Goal: Browse casually

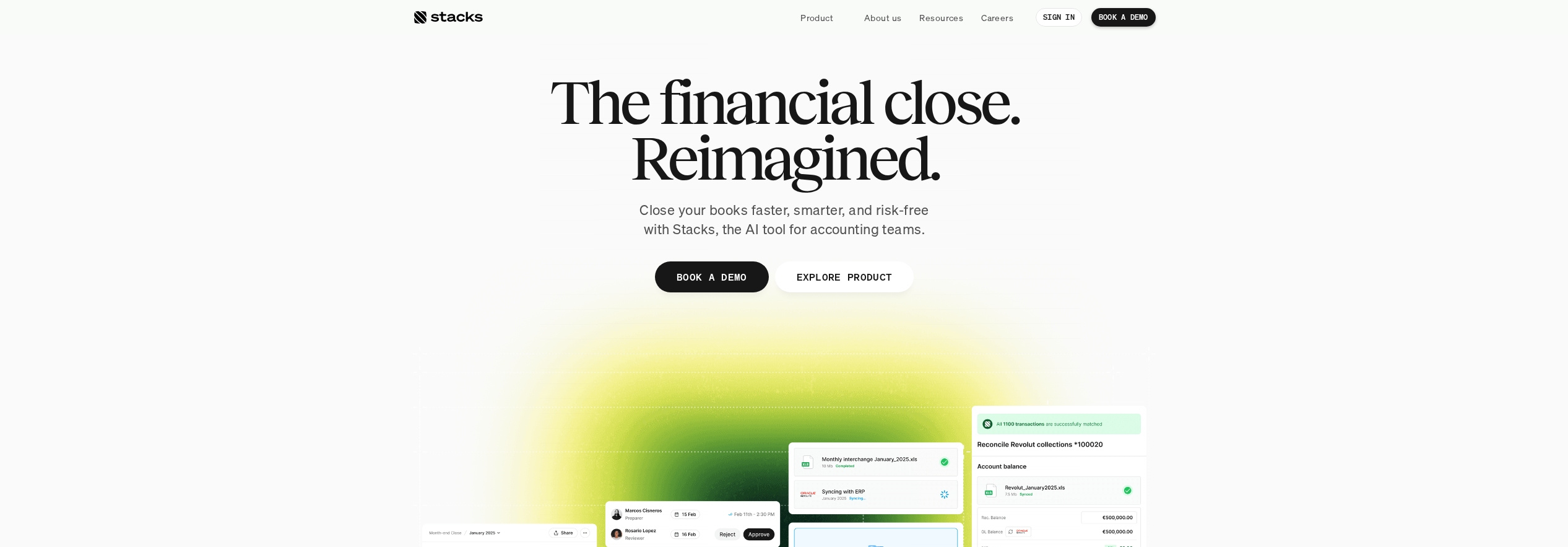
click at [729, 220] on p "Close your books faster, smarter, and risk-free with Stacks, the AI tool for ac…" at bounding box center [784, 220] width 310 height 38
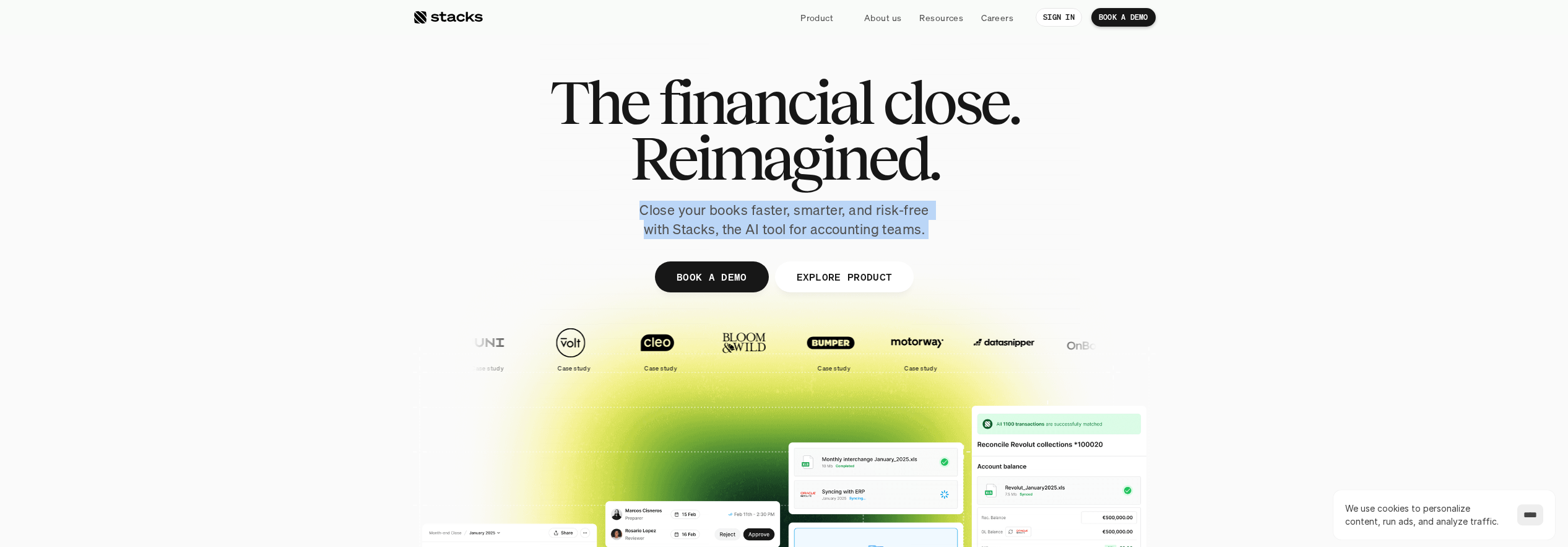
click at [729, 220] on p "Close your books faster, smarter, and risk-free with Stacks, the AI tool for ac…" at bounding box center [784, 220] width 310 height 38
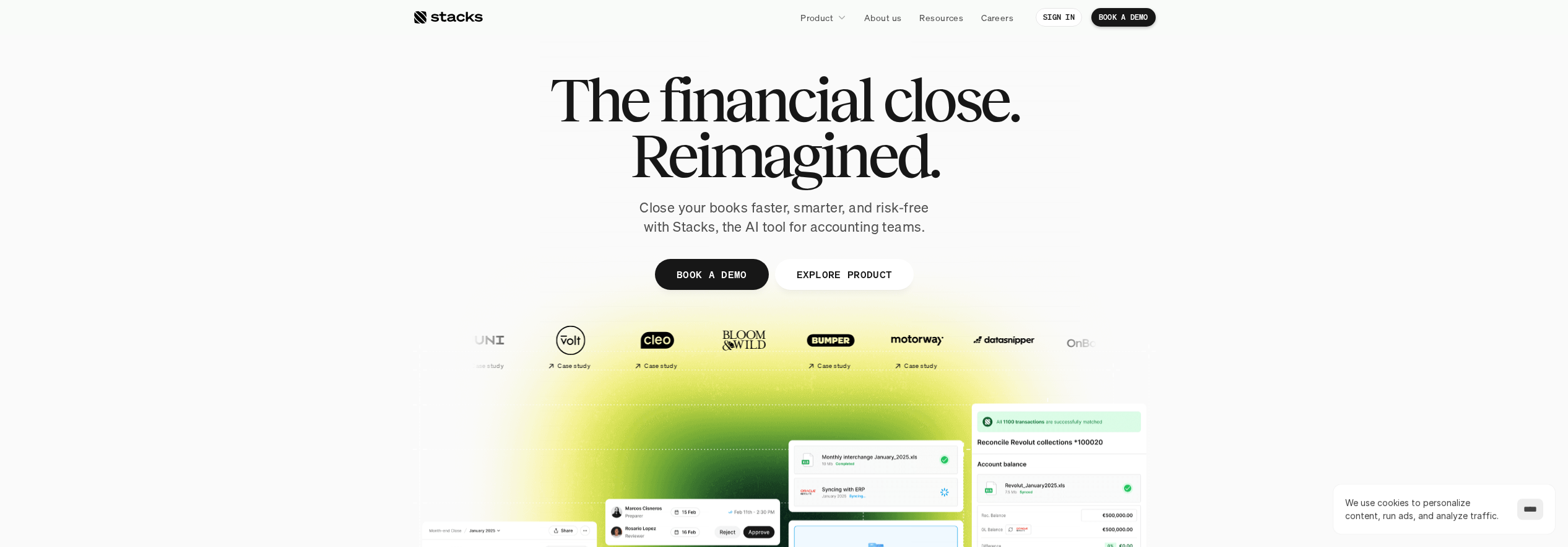
click at [820, 218] on p "Close your books faster, smarter, and risk-free with Stacks, the AI tool for ac…" at bounding box center [784, 217] width 310 height 38
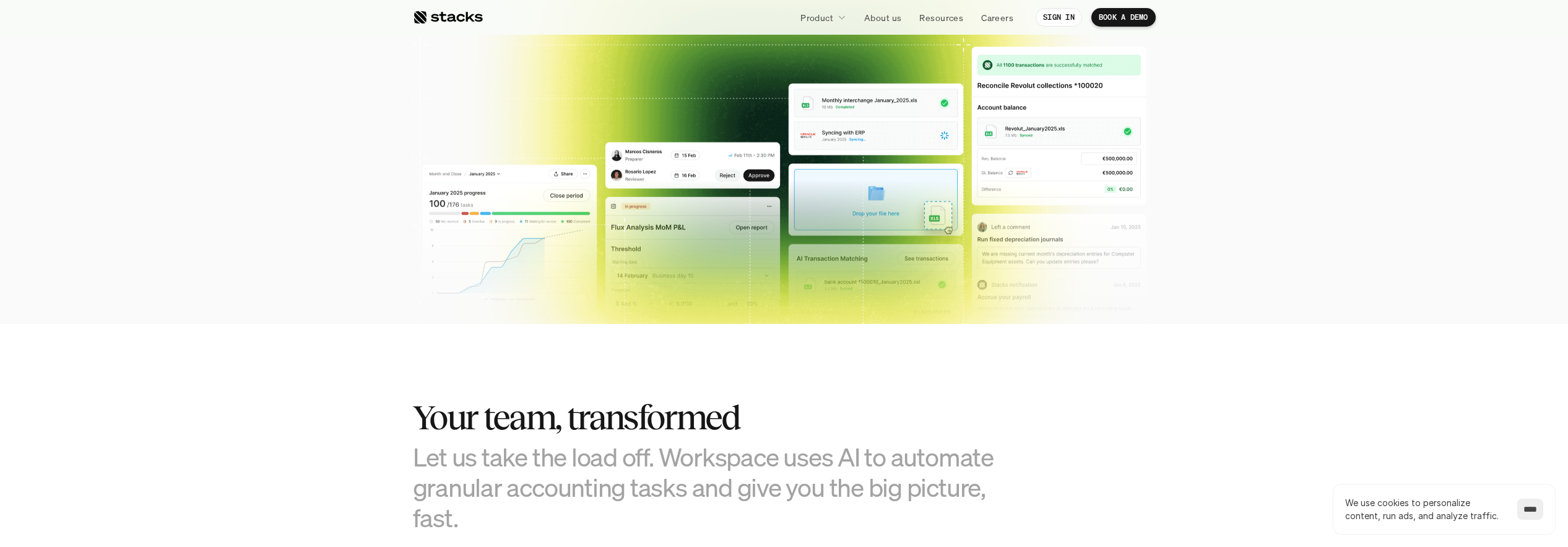
scroll to position [610, 0]
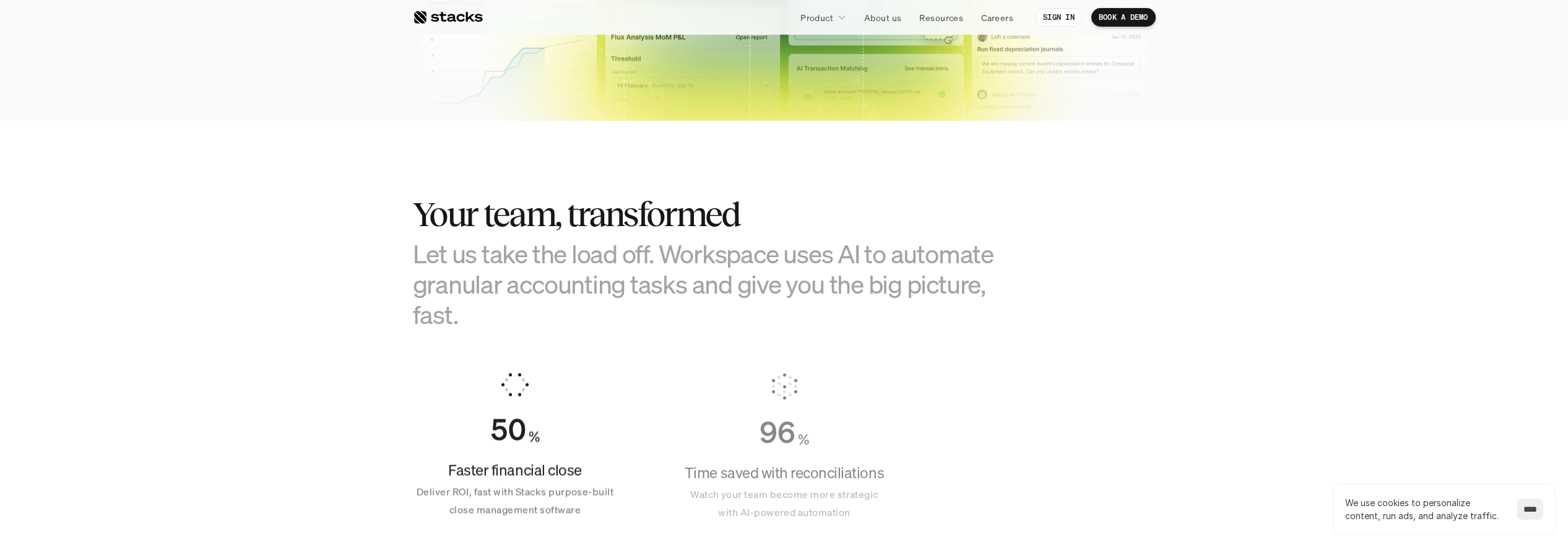
click at [568, 274] on h3 "Let us take the load off. Workspace uses AI to automate granular accounting tas…" at bounding box center [722, 284] width 619 height 92
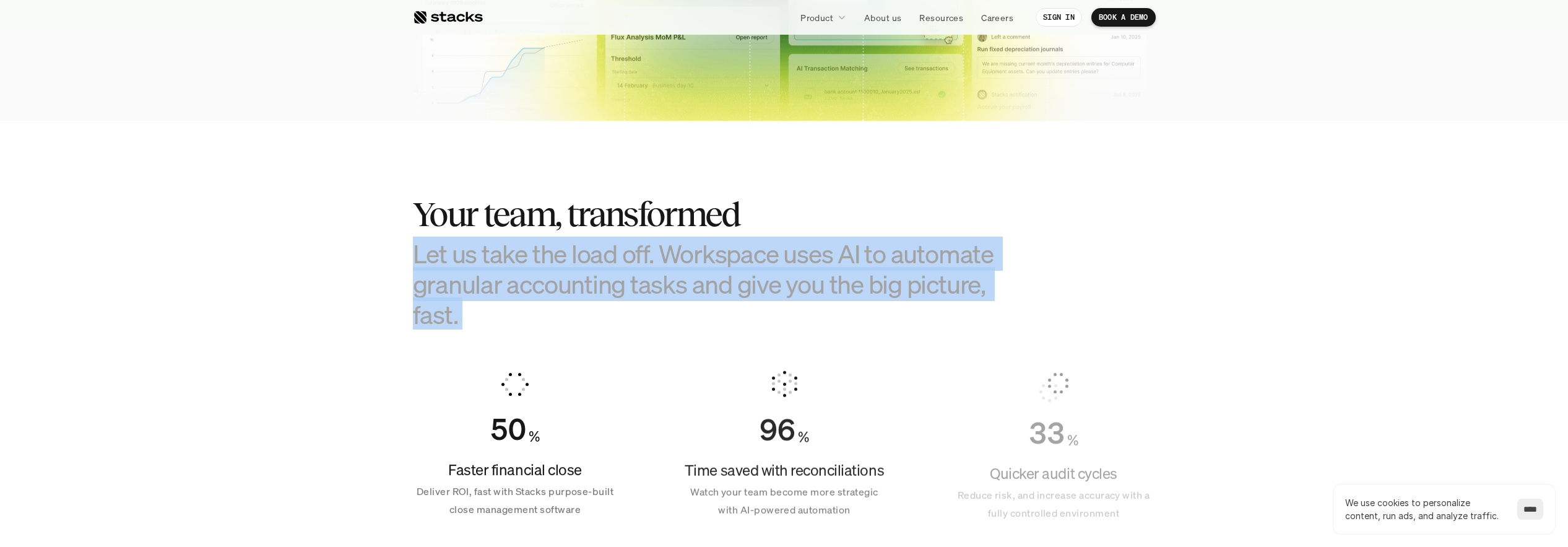
click at [568, 274] on h3 "Let us take the load off. Workspace uses AI to automate granular accounting tas…" at bounding box center [722, 284] width 619 height 92
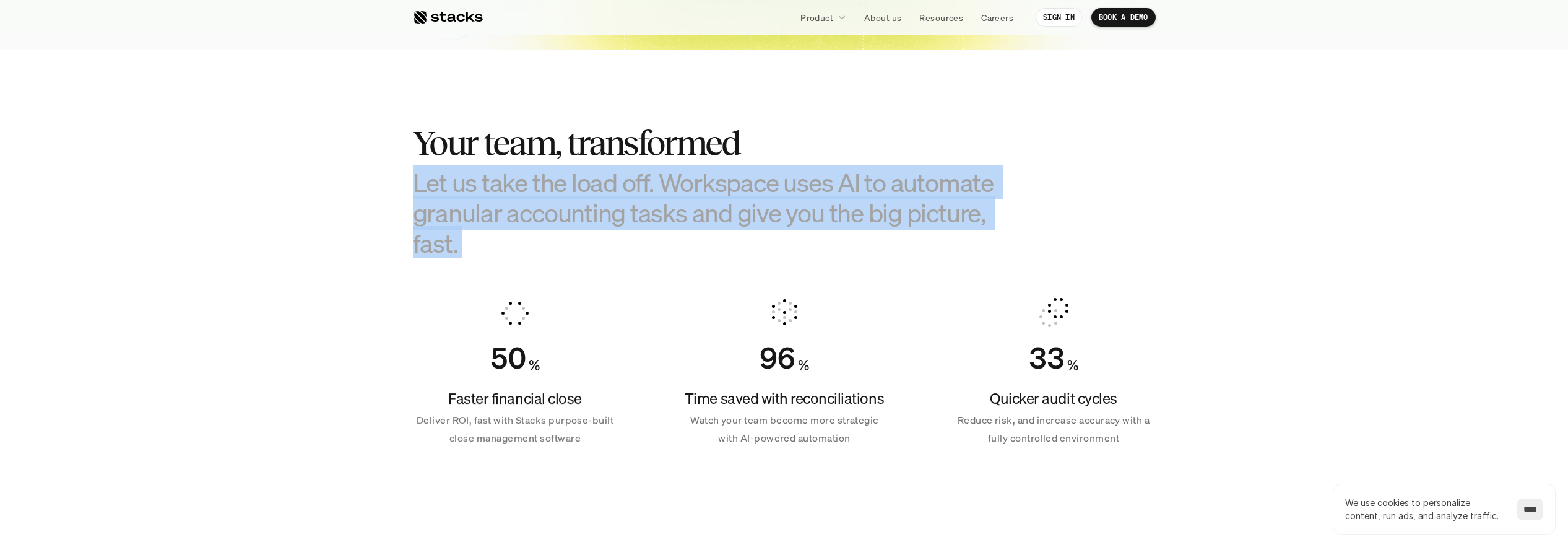
scroll to position [686, 0]
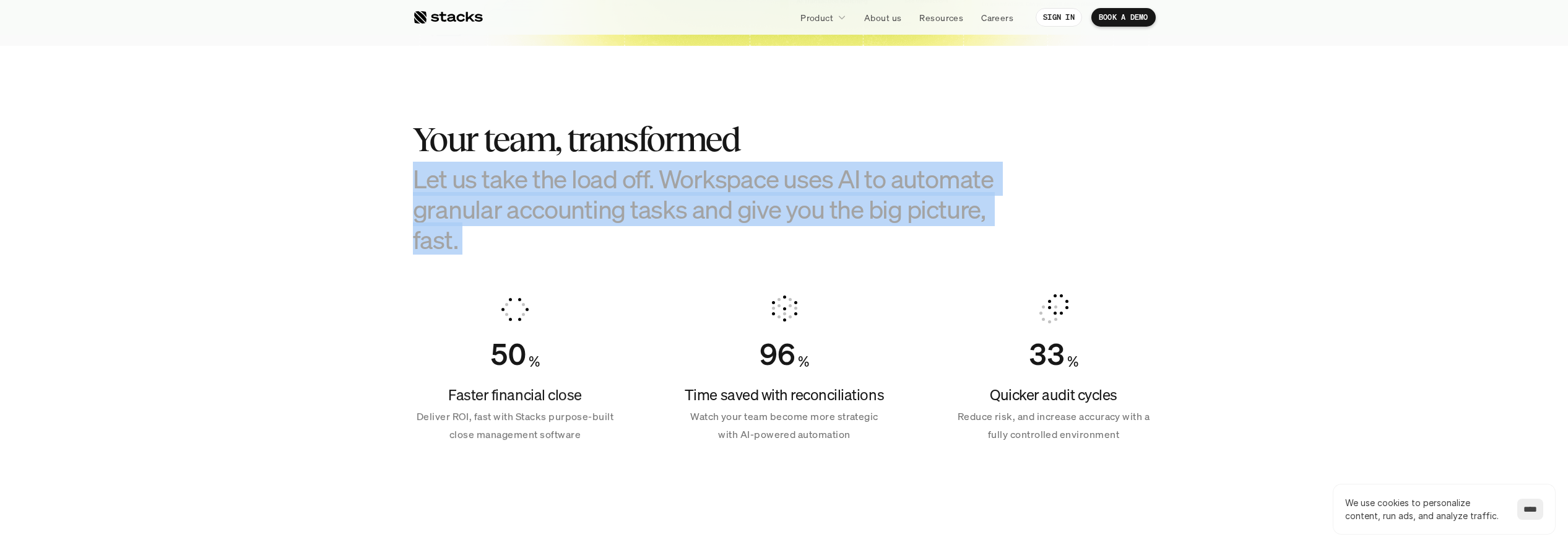
click at [533, 188] on h3 "Let us take the load off. Workspace uses AI to automate granular accounting tas…" at bounding box center [722, 209] width 619 height 92
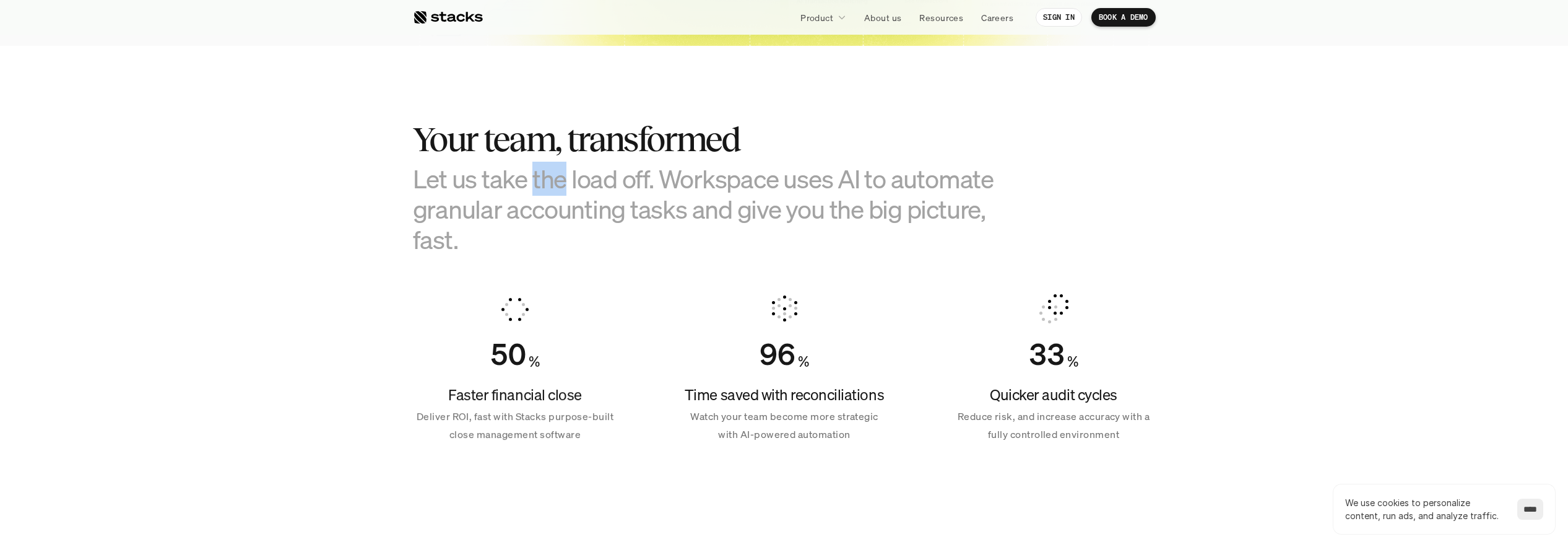
click at [533, 187] on h3 "Let us take the load off. Workspace uses AI to automate granular accounting tas…" at bounding box center [722, 209] width 619 height 92
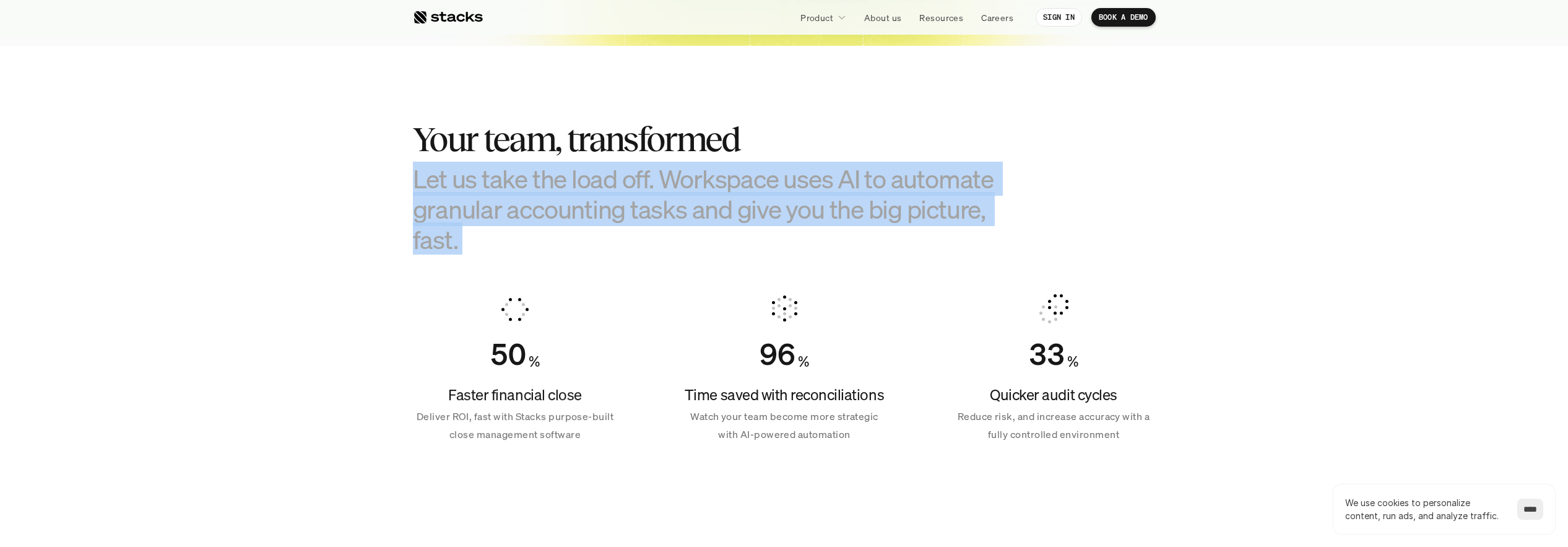
click at [533, 187] on h3 "Let us take the load off. Workspace uses AI to automate granular accounting tas…" at bounding box center [722, 209] width 619 height 92
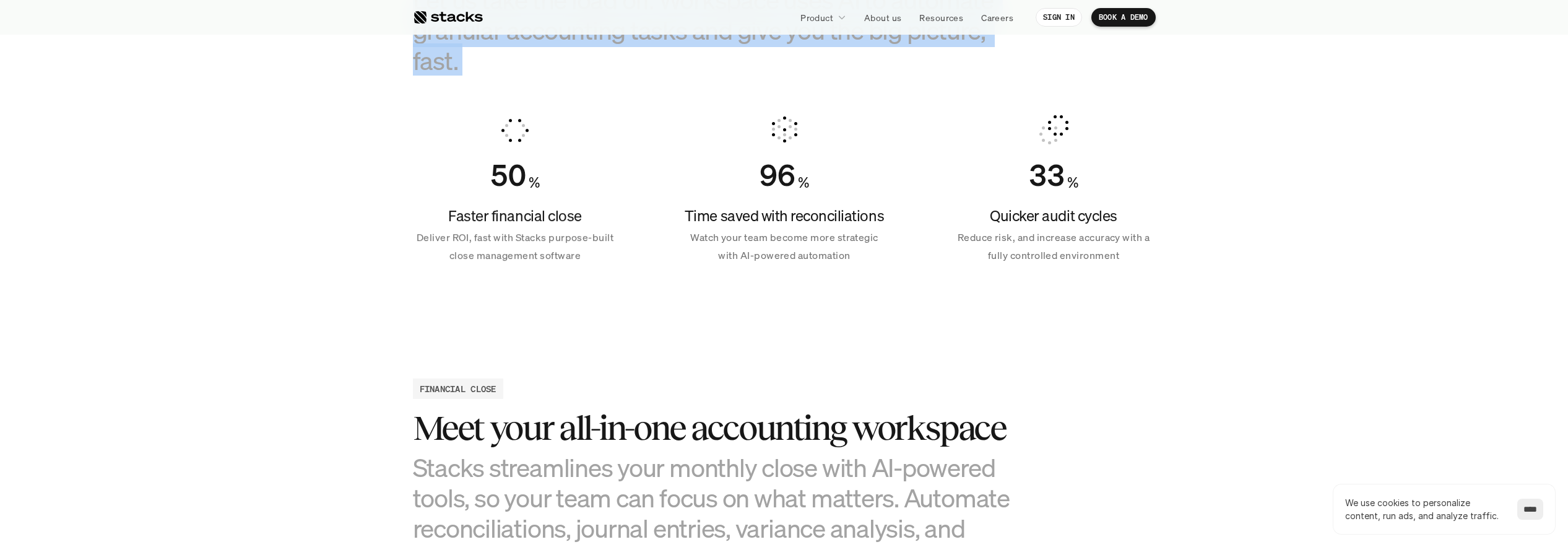
scroll to position [875, 0]
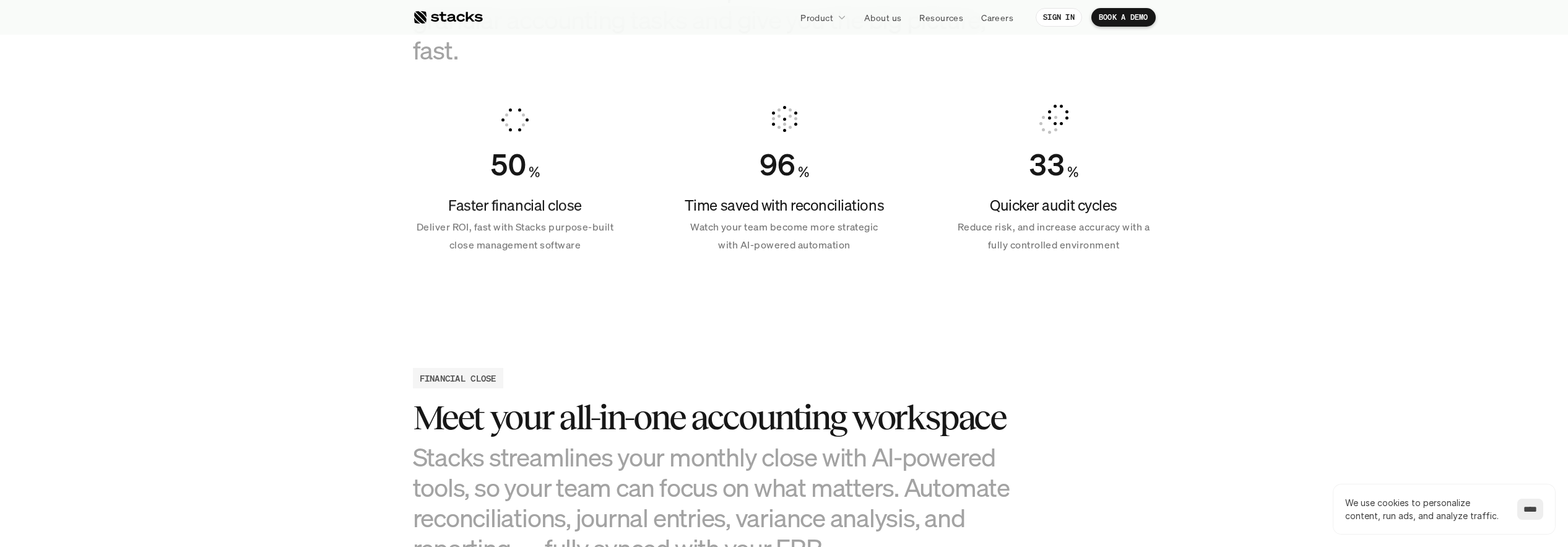
click at [547, 236] on p "Deliver ROI, fast with Stacks purpose-built close management software" at bounding box center [515, 235] width 204 height 36
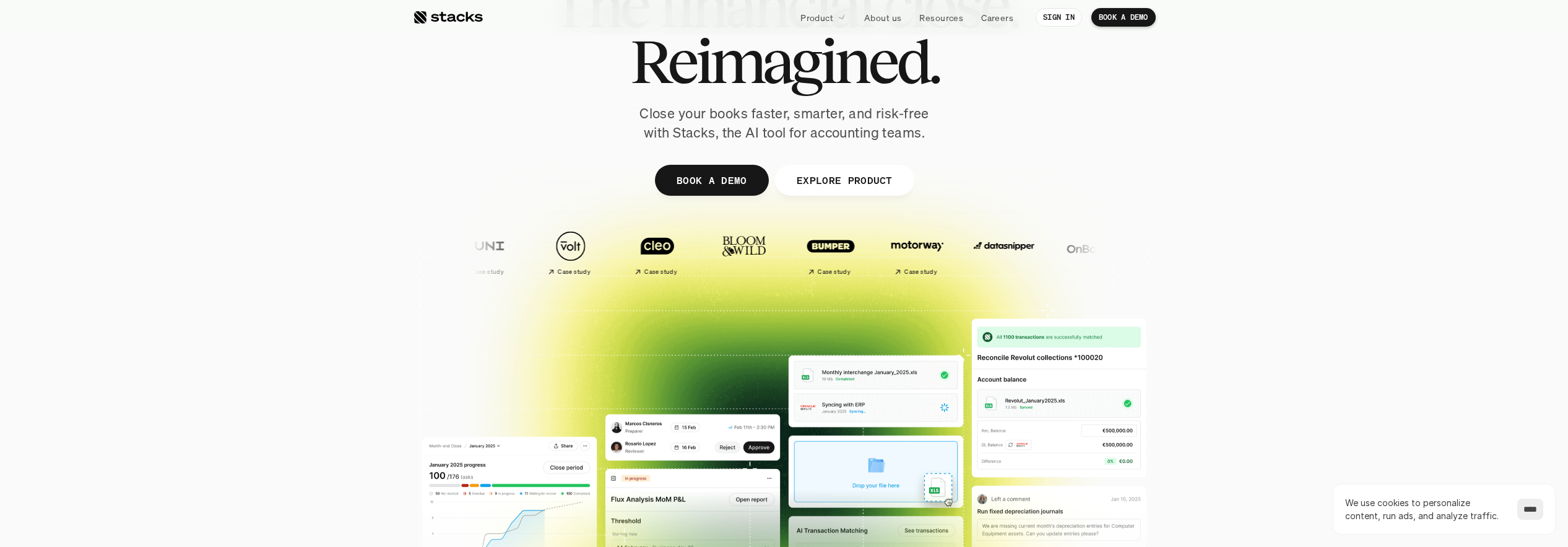
click at [1258, 114] on div at bounding box center [784, 287] width 1568 height 396
click at [1423, 56] on section "The financial close. Reimagined. Close your books faster, smarter, and risk-fre…" at bounding box center [784, 269] width 1568 height 731
